Goal: Task Accomplishment & Management: Use online tool/utility

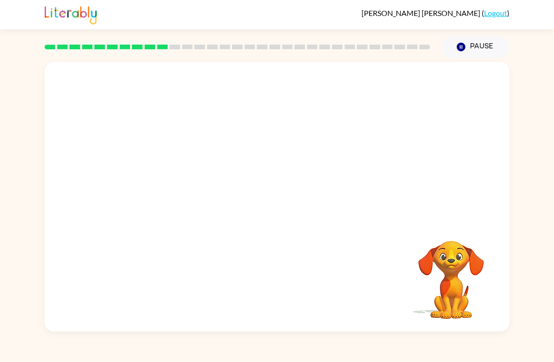
click at [465, 300] on video "Your browser must support playing .mp4 files to use Literably. Please try using…" at bounding box center [451, 273] width 94 height 94
click at [468, 298] on video "Your browser must support playing .mp4 files to use Literably. Please try using…" at bounding box center [451, 273] width 94 height 94
click at [493, 328] on div "Your browser must support playing .mp4 files to use Literably. Please try using…" at bounding box center [277, 197] width 465 height 270
click at [281, 201] on div at bounding box center [277, 202] width 60 height 34
click at [285, 203] on div at bounding box center [277, 202] width 60 height 34
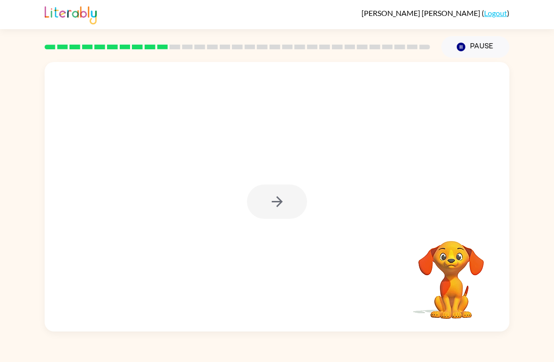
click at [278, 200] on div at bounding box center [277, 202] width 60 height 34
click at [275, 210] on div at bounding box center [277, 202] width 60 height 34
click at [279, 204] on div at bounding box center [277, 202] width 60 height 34
click at [284, 198] on div at bounding box center [277, 202] width 60 height 34
click at [283, 192] on div at bounding box center [277, 202] width 60 height 34
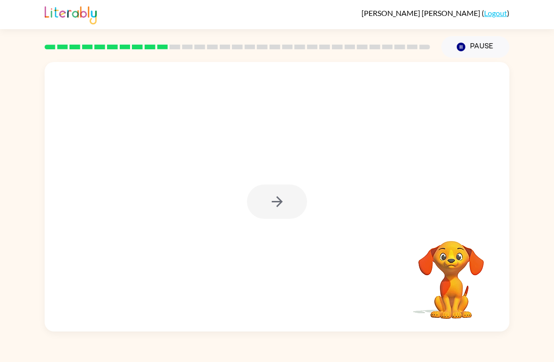
click at [284, 202] on div at bounding box center [277, 202] width 60 height 34
click at [290, 201] on button "button" at bounding box center [277, 202] width 60 height 34
click at [290, 202] on div at bounding box center [277, 141] width 465 height 159
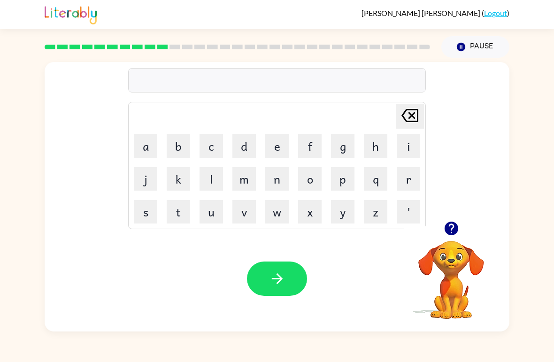
click at [343, 183] on button "p" at bounding box center [342, 178] width 23 height 23
click at [397, 151] on button "i" at bounding box center [408, 145] width 23 height 23
click at [200, 138] on button "c" at bounding box center [211, 145] width 23 height 23
click at [406, 118] on icon "[PERSON_NAME] last character input" at bounding box center [410, 115] width 23 height 23
click at [377, 145] on button "h" at bounding box center [375, 145] width 23 height 23
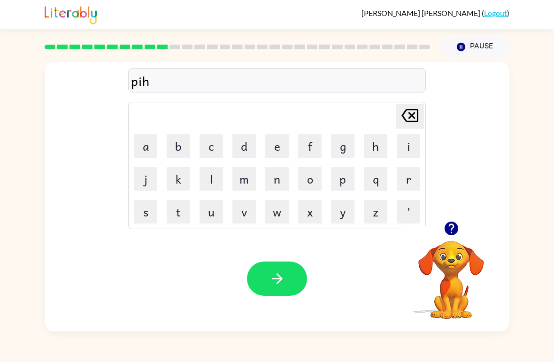
click at [406, 144] on button "i" at bounding box center [408, 145] width 23 height 23
click at [211, 157] on button "c" at bounding box center [211, 145] width 23 height 23
click at [279, 279] on icon "button" at bounding box center [276, 278] width 11 height 11
click at [278, 216] on button "w" at bounding box center [276, 211] width 23 height 23
click at [142, 150] on button "a" at bounding box center [145, 145] width 23 height 23
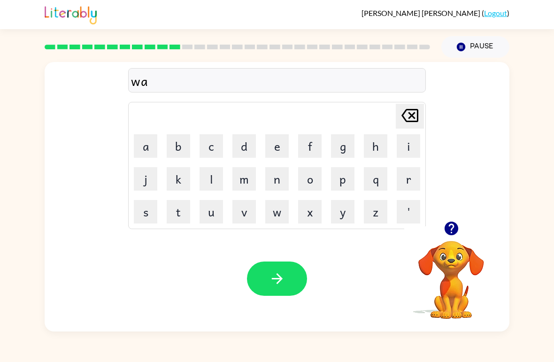
click at [407, 145] on button "i" at bounding box center [408, 145] width 23 height 23
click at [145, 218] on button "s" at bounding box center [145, 211] width 23 height 23
click at [278, 295] on button "button" at bounding box center [277, 279] width 60 height 34
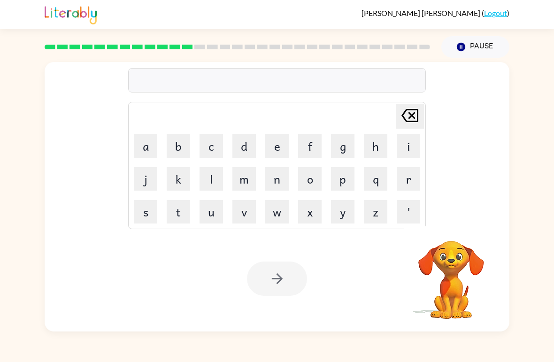
click at [270, 220] on button "w" at bounding box center [276, 211] width 23 height 23
click at [405, 143] on button "i" at bounding box center [408, 145] width 23 height 23
click at [204, 171] on button "l" at bounding box center [211, 178] width 23 height 23
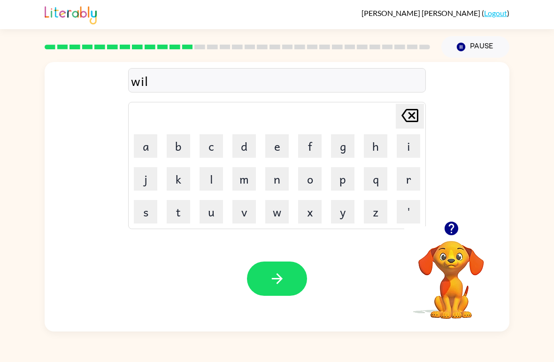
click at [178, 150] on button "b" at bounding box center [178, 145] width 23 height 23
click at [309, 179] on button "o" at bounding box center [309, 178] width 23 height 23
click at [206, 177] on button "l" at bounding box center [211, 178] width 23 height 23
click at [277, 306] on div "Your browser must support playing .mp4 files to use Literably. Please try using…" at bounding box center [277, 279] width 465 height 106
click at [289, 279] on button "button" at bounding box center [277, 279] width 60 height 34
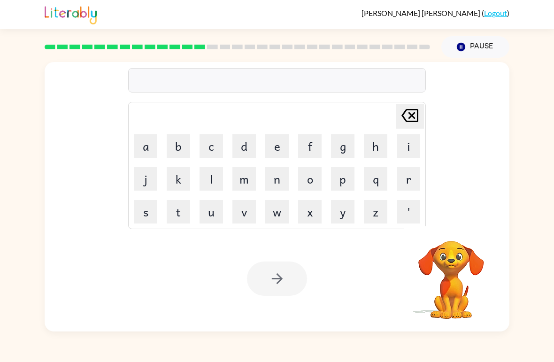
click at [314, 151] on button "f" at bounding box center [309, 145] width 23 height 23
click at [204, 178] on button "l" at bounding box center [211, 178] width 23 height 23
click at [314, 178] on button "o" at bounding box center [309, 178] width 23 height 23
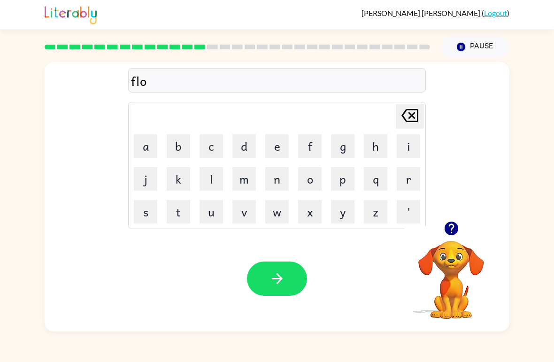
click at [214, 172] on button "l" at bounding box center [211, 178] width 23 height 23
click at [283, 143] on button "e" at bounding box center [276, 145] width 23 height 23
click at [145, 215] on button "s" at bounding box center [145, 211] width 23 height 23
click at [278, 285] on icon "button" at bounding box center [277, 279] width 16 height 16
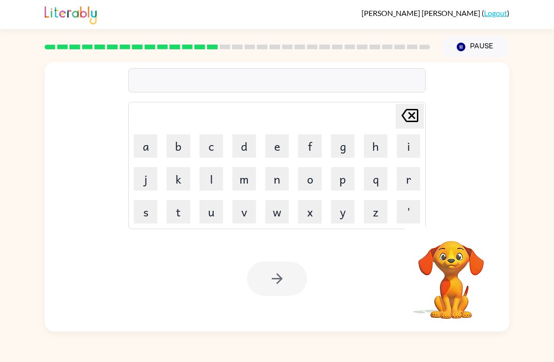
click at [412, 144] on button "i" at bounding box center [408, 145] width 23 height 23
click at [348, 178] on button "p" at bounding box center [342, 178] width 23 height 23
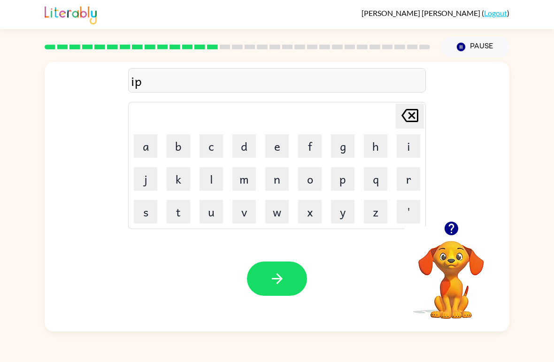
click at [409, 179] on button "r" at bounding box center [408, 178] width 23 height 23
click at [276, 187] on button "n" at bounding box center [276, 178] width 23 height 23
click at [288, 273] on button "button" at bounding box center [277, 279] width 60 height 34
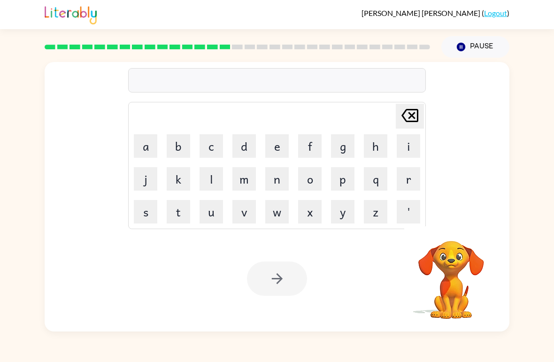
click at [311, 148] on button "f" at bounding box center [309, 145] width 23 height 23
click at [413, 113] on icon "[PERSON_NAME] last character input" at bounding box center [410, 115] width 23 height 23
click at [221, 147] on button "c" at bounding box center [211, 145] width 23 height 23
click at [401, 182] on button "r" at bounding box center [408, 178] width 23 height 23
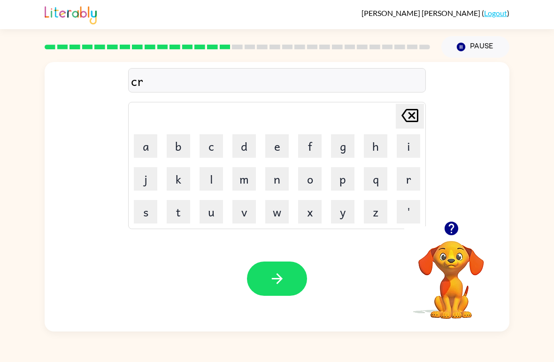
click at [310, 177] on button "o" at bounding box center [309, 178] width 23 height 23
click at [440, 239] on div at bounding box center [451, 229] width 94 height 24
click at [440, 238] on div at bounding box center [451, 229] width 94 height 24
click at [449, 231] on icon "button" at bounding box center [451, 229] width 14 height 14
click at [377, 146] on button "h" at bounding box center [375, 145] width 23 height 23
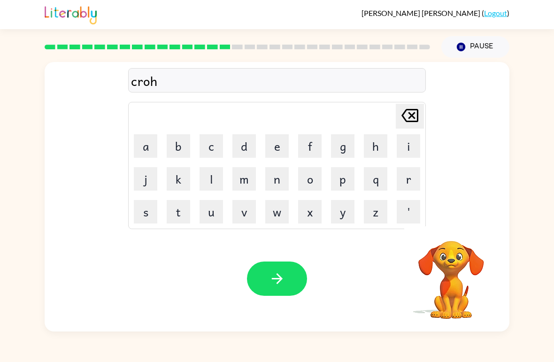
click at [414, 109] on icon at bounding box center [410, 115] width 17 height 13
click at [214, 150] on button "c" at bounding box center [211, 145] width 23 height 23
click at [374, 146] on button "h" at bounding box center [375, 145] width 23 height 23
click at [266, 275] on button "button" at bounding box center [277, 279] width 60 height 34
click at [280, 215] on button "w" at bounding box center [276, 211] width 23 height 23
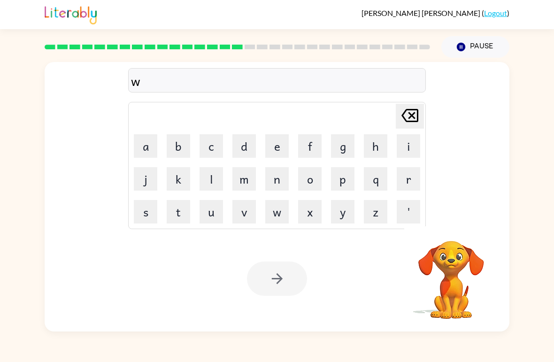
click at [144, 147] on button "a" at bounding box center [145, 145] width 23 height 23
click at [346, 152] on button "g" at bounding box center [342, 145] width 23 height 23
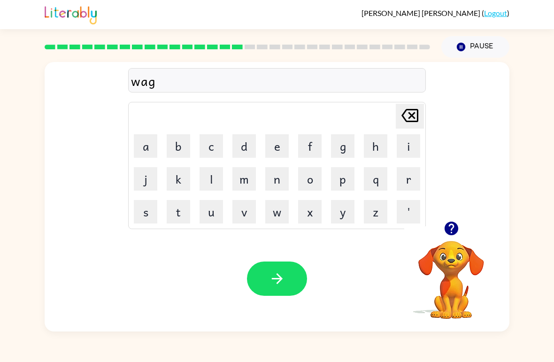
click at [261, 272] on button "button" at bounding box center [277, 279] width 60 height 34
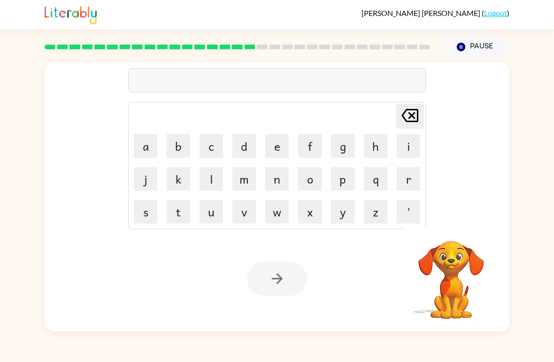
click at [172, 141] on button "b" at bounding box center [178, 145] width 23 height 23
click at [410, 178] on button "r" at bounding box center [408, 178] width 23 height 23
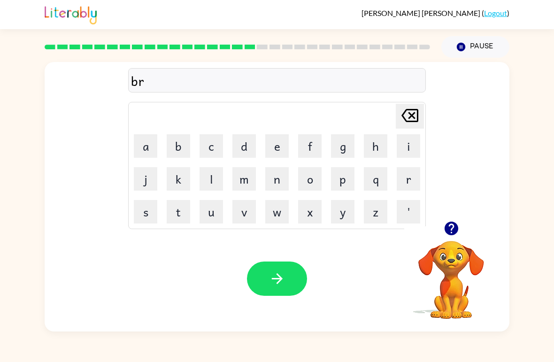
click at [310, 175] on button "o" at bounding box center [309, 178] width 23 height 23
click at [242, 182] on button "m" at bounding box center [243, 178] width 23 height 23
click at [141, 146] on button "a" at bounding box center [145, 145] width 23 height 23
click at [285, 293] on button "button" at bounding box center [277, 279] width 60 height 34
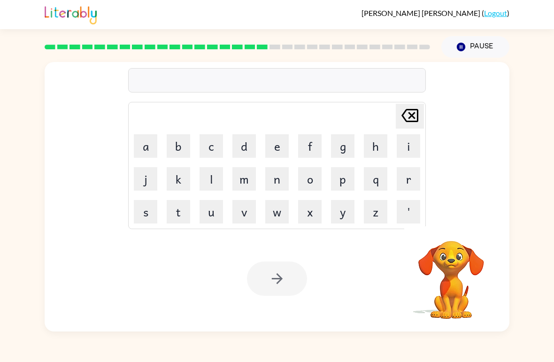
click at [310, 140] on button "f" at bounding box center [309, 145] width 23 height 23
click at [146, 130] on table "[PERSON_NAME] last character input a b c d e f g h i j k l m n o p q r s t u v …" at bounding box center [277, 165] width 297 height 126
click at [140, 142] on button "a" at bounding box center [145, 145] width 23 height 23
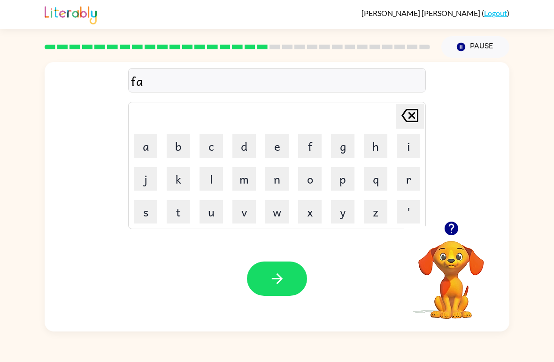
click at [244, 174] on button "m" at bounding box center [243, 178] width 23 height 23
click at [405, 140] on button "i" at bounding box center [408, 145] width 23 height 23
click at [200, 181] on button "l" at bounding box center [211, 178] width 23 height 23
click at [449, 226] on icon "button" at bounding box center [451, 228] width 16 height 16
click at [342, 216] on button "y" at bounding box center [342, 211] width 23 height 23
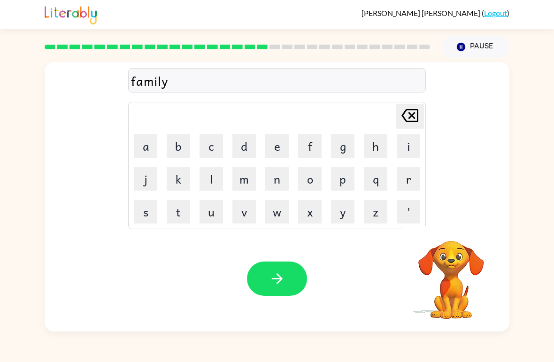
click at [145, 215] on button "s" at bounding box center [145, 211] width 23 height 23
click at [276, 267] on button "button" at bounding box center [277, 279] width 60 height 34
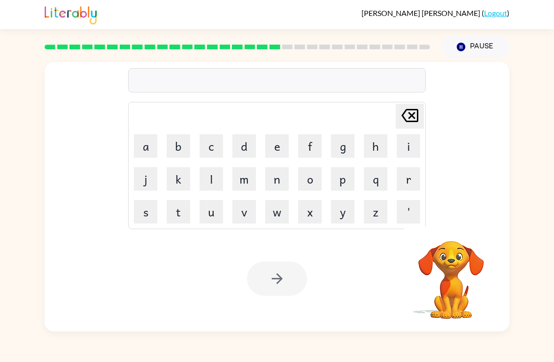
click at [178, 151] on button "b" at bounding box center [178, 145] width 23 height 23
click at [401, 138] on button "i" at bounding box center [408, 145] width 23 height 23
click at [147, 143] on button "a" at bounding box center [145, 145] width 23 height 23
click at [411, 116] on icon "[PERSON_NAME] last character input" at bounding box center [410, 115] width 23 height 23
click at [215, 142] on button "c" at bounding box center [211, 145] width 23 height 23
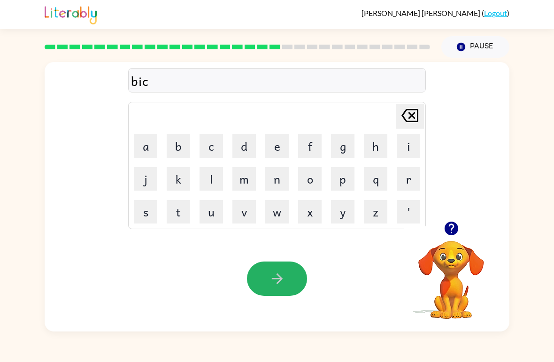
click at [276, 285] on icon "button" at bounding box center [277, 279] width 16 height 16
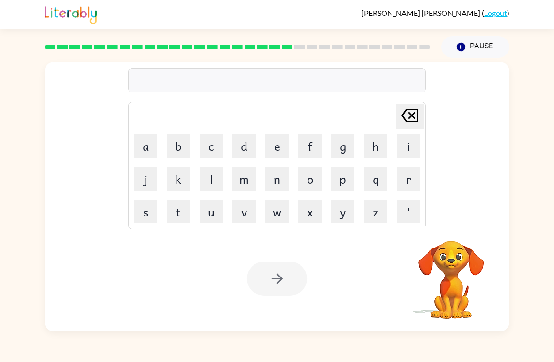
click at [130, 146] on td "a" at bounding box center [146, 146] width 32 height 32
click at [181, 184] on button "k" at bounding box center [178, 178] width 23 height 23
click at [151, 138] on button "a" at bounding box center [145, 145] width 23 height 23
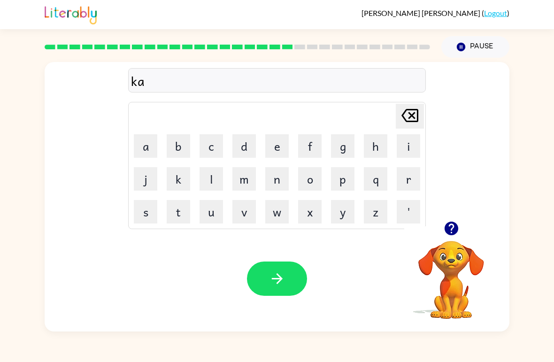
click at [188, 144] on button "b" at bounding box center [178, 145] width 23 height 23
click at [313, 177] on button "o" at bounding box center [309, 178] width 23 height 23
click at [404, 171] on button "r" at bounding box center [408, 178] width 23 height 23
click at [276, 295] on button "button" at bounding box center [277, 279] width 60 height 34
click at [176, 151] on button "b" at bounding box center [178, 145] width 23 height 23
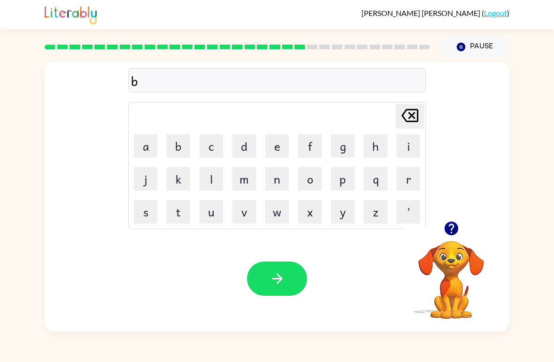
click at [409, 179] on button "r" at bounding box center [408, 178] width 23 height 23
click at [410, 151] on button "i" at bounding box center [408, 145] width 23 height 23
click at [143, 206] on button "s" at bounding box center [145, 211] width 23 height 23
click at [203, 180] on button "l" at bounding box center [211, 178] width 23 height 23
click at [143, 144] on button "a" at bounding box center [145, 145] width 23 height 23
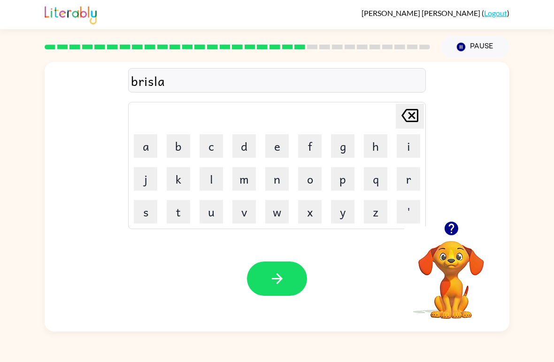
click at [406, 145] on button "i" at bounding box center [408, 145] width 23 height 23
click at [149, 209] on button "s" at bounding box center [145, 211] width 23 height 23
click at [285, 278] on icon "button" at bounding box center [277, 279] width 16 height 16
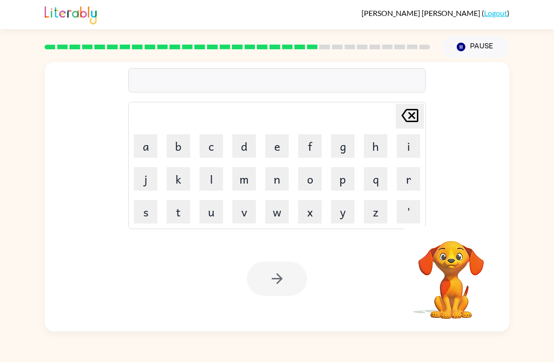
click at [146, 212] on button "s" at bounding box center [145, 211] width 23 height 23
click at [175, 207] on button "t" at bounding box center [178, 211] width 23 height 23
click at [408, 152] on button "i" at bounding box center [408, 145] width 23 height 23
click at [175, 206] on button "t" at bounding box center [178, 211] width 23 height 23
click at [281, 271] on div at bounding box center [277, 279] width 60 height 34
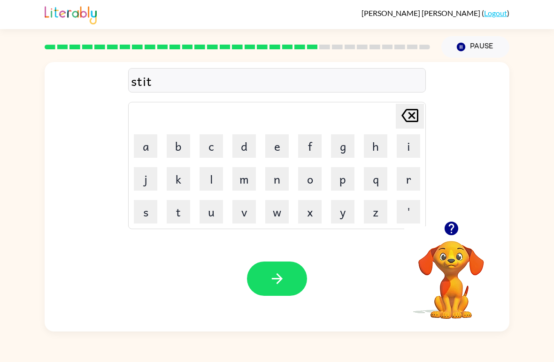
click at [183, 209] on button "t" at bounding box center [178, 211] width 23 height 23
click at [414, 128] on div "[PERSON_NAME] last character input" at bounding box center [410, 116] width 23 height 24
click at [270, 281] on icon "button" at bounding box center [277, 279] width 16 height 16
click at [148, 184] on button "j" at bounding box center [145, 178] width 23 height 23
click at [411, 149] on button "i" at bounding box center [408, 145] width 23 height 23
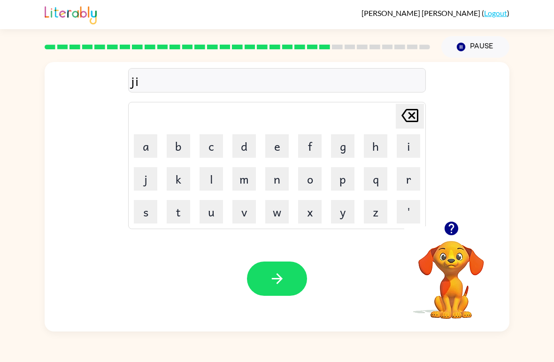
click at [151, 179] on button "j" at bounding box center [145, 178] width 23 height 23
click at [279, 142] on button "e" at bounding box center [276, 145] width 23 height 23
click at [416, 179] on button "r" at bounding box center [408, 178] width 23 height 23
click at [253, 291] on button "button" at bounding box center [277, 279] width 60 height 34
click at [213, 145] on button "c" at bounding box center [211, 145] width 23 height 23
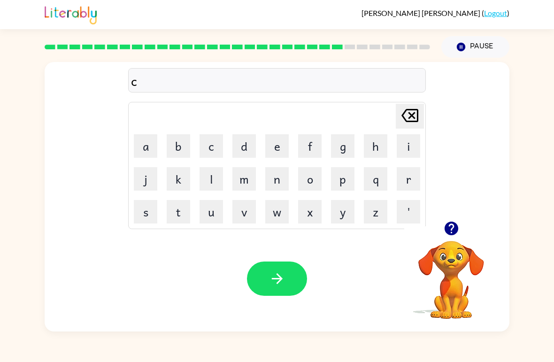
click at [309, 179] on button "o" at bounding box center [309, 178] width 23 height 23
click at [269, 179] on button "n" at bounding box center [276, 178] width 23 height 23
click at [214, 143] on button "c" at bounding box center [211, 145] width 23 height 23
click at [212, 176] on button "l" at bounding box center [211, 178] width 23 height 23
click at [217, 215] on button "u" at bounding box center [211, 211] width 23 height 23
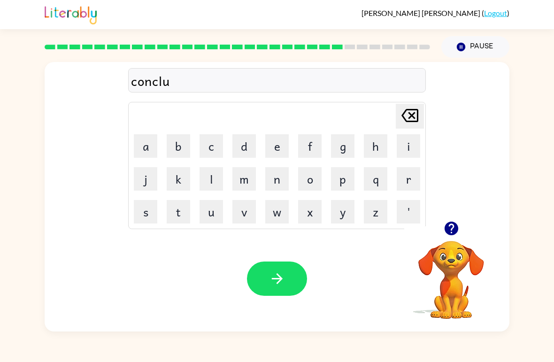
click at [174, 139] on button "b" at bounding box center [178, 145] width 23 height 23
click at [244, 140] on button "d" at bounding box center [243, 145] width 23 height 23
click at [410, 112] on icon "[PERSON_NAME] last character input" at bounding box center [410, 115] width 23 height 23
click at [275, 147] on button "e" at bounding box center [276, 145] width 23 height 23
click at [179, 213] on button "t" at bounding box center [178, 211] width 23 height 23
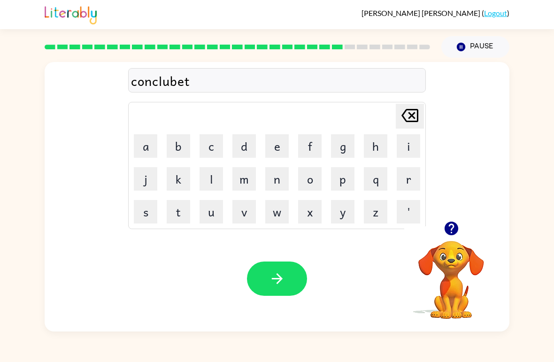
click at [275, 270] on button "button" at bounding box center [277, 279] width 60 height 34
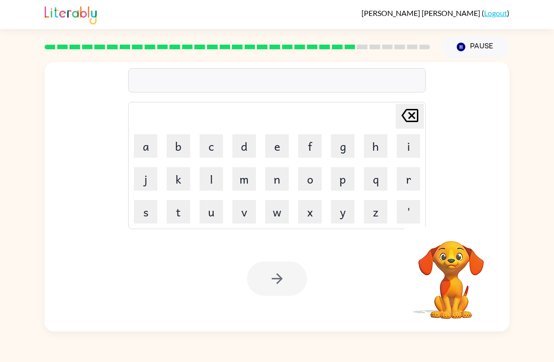
click at [215, 146] on button "c" at bounding box center [211, 145] width 23 height 23
click at [142, 144] on button "a" at bounding box center [145, 145] width 23 height 23
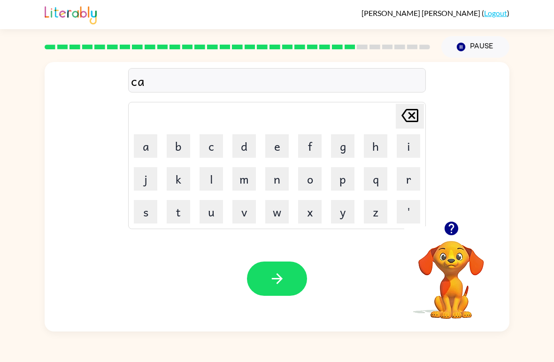
click at [177, 211] on button "t" at bounding box center [178, 211] width 23 height 23
click at [314, 139] on button "f" at bounding box center [309, 145] width 23 height 23
click at [404, 140] on button "i" at bounding box center [408, 145] width 23 height 23
click at [209, 147] on button "c" at bounding box center [211, 145] width 23 height 23
click at [371, 139] on button "h" at bounding box center [375, 145] width 23 height 23
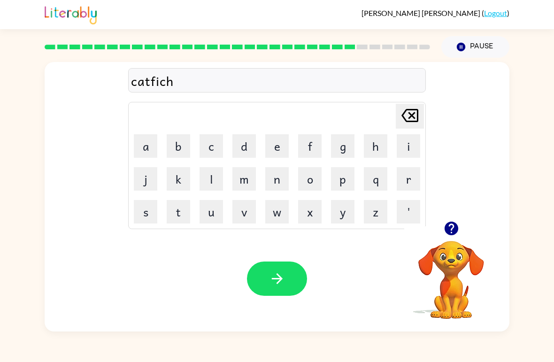
click at [285, 283] on icon "button" at bounding box center [277, 279] width 16 height 16
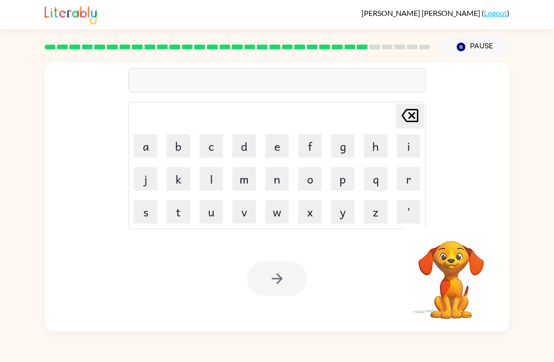
click at [312, 187] on button "o" at bounding box center [309, 178] width 23 height 23
click at [242, 213] on button "v" at bounding box center [243, 211] width 23 height 23
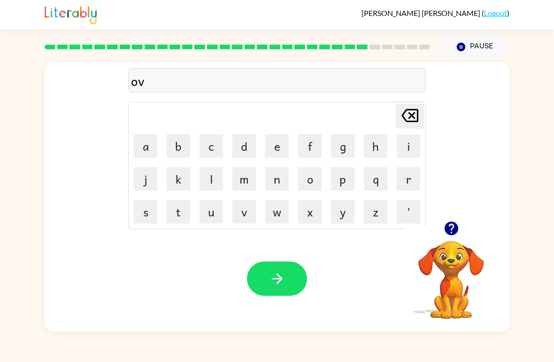
click at [306, 178] on button "o" at bounding box center [309, 178] width 23 height 23
click at [403, 177] on button "r" at bounding box center [408, 178] width 23 height 23
click at [206, 212] on button "u" at bounding box center [211, 211] width 23 height 23
click at [406, 112] on icon at bounding box center [410, 115] width 17 height 13
click at [181, 216] on button "t" at bounding box center [178, 211] width 23 height 23
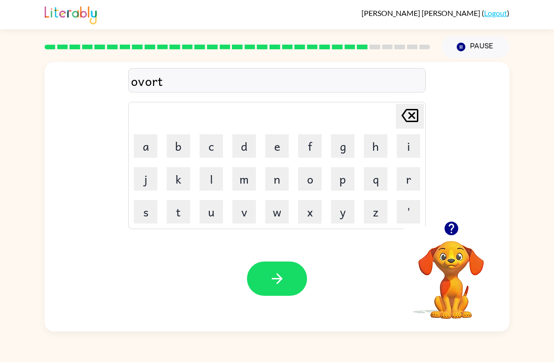
click at [147, 146] on button "a" at bounding box center [145, 145] width 23 height 23
click at [418, 139] on button "i" at bounding box center [408, 145] width 23 height 23
click at [241, 180] on button "m" at bounding box center [243, 178] width 23 height 23
click at [276, 274] on icon "button" at bounding box center [277, 279] width 16 height 16
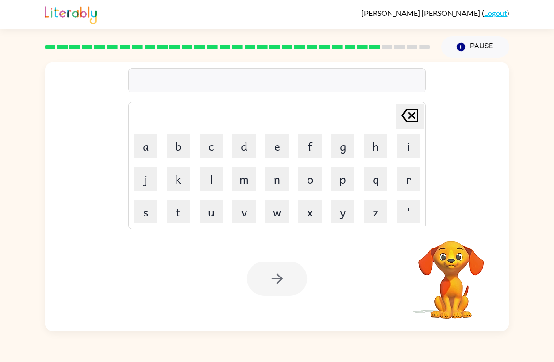
click at [336, 147] on button "g" at bounding box center [342, 145] width 23 height 23
click at [209, 174] on button "l" at bounding box center [211, 178] width 23 height 23
click at [320, 172] on button "o" at bounding box center [309, 178] width 23 height 23
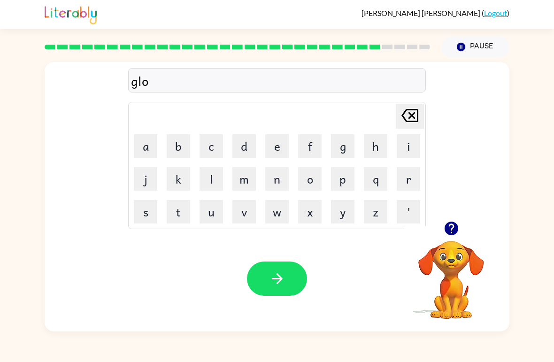
click at [273, 276] on icon "button" at bounding box center [277, 279] width 16 height 16
click at [271, 215] on button "w" at bounding box center [276, 211] width 23 height 23
click at [413, 148] on button "i" at bounding box center [408, 145] width 23 height 23
click at [339, 178] on button "p" at bounding box center [342, 178] width 23 height 23
click at [277, 271] on button "button" at bounding box center [277, 279] width 60 height 34
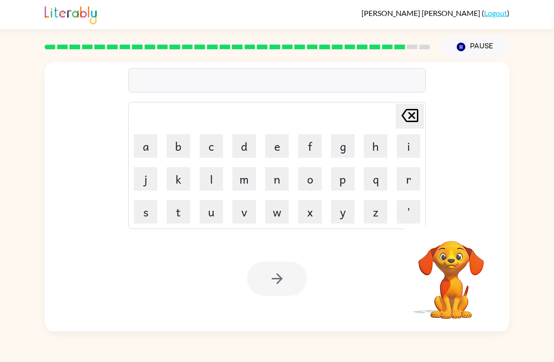
click at [146, 141] on button "a" at bounding box center [145, 145] width 23 height 23
click at [180, 213] on button "t" at bounding box center [178, 211] width 23 height 23
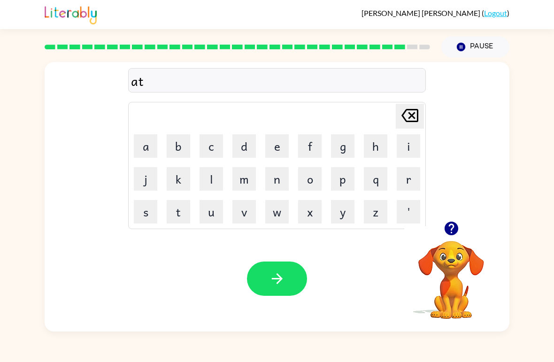
click at [408, 179] on button "r" at bounding box center [408, 178] width 23 height 23
click at [337, 182] on button "p" at bounding box center [342, 178] width 23 height 23
click at [407, 103] on div "[PERSON_NAME] last character input a b c d e f g h i j k l m n o p q r s t u v …" at bounding box center [277, 165] width 298 height 127
click at [308, 178] on button "o" at bounding box center [309, 178] width 23 height 23
click at [406, 140] on button "i" at bounding box center [408, 145] width 23 height 23
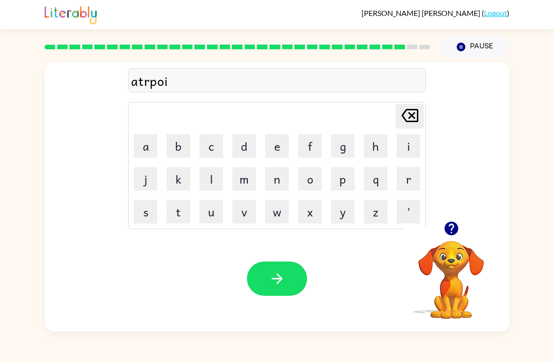
click at [247, 147] on button "d" at bounding box center [243, 145] width 23 height 23
click at [261, 267] on button "button" at bounding box center [277, 279] width 60 height 34
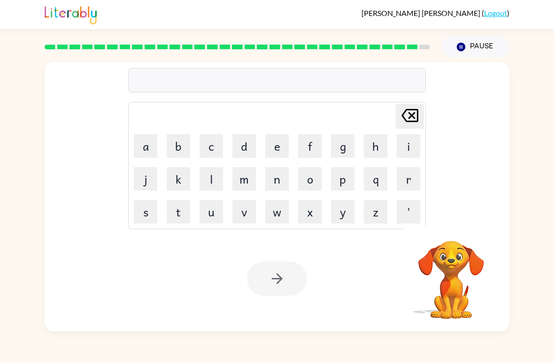
click at [242, 174] on button "m" at bounding box center [243, 178] width 23 height 23
click at [142, 142] on button "a" at bounding box center [145, 145] width 23 height 23
click at [178, 216] on button "t" at bounding box center [178, 211] width 23 height 23
click at [284, 146] on button "e" at bounding box center [276, 145] width 23 height 23
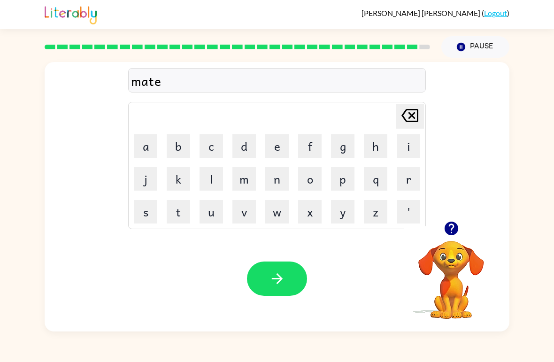
click at [346, 177] on button "p" at bounding box center [342, 178] width 23 height 23
click at [409, 146] on button "i" at bounding box center [408, 145] width 23 height 23
click at [146, 213] on button "s" at bounding box center [145, 211] width 23 height 23
click at [287, 275] on button "button" at bounding box center [277, 279] width 60 height 34
